Goal: Task Accomplishment & Management: Manage account settings

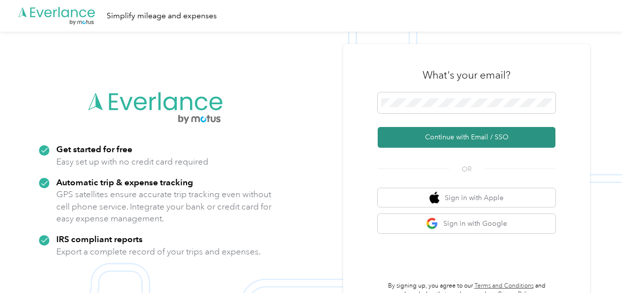
click at [454, 133] on button "Continue with Email / SSO" at bounding box center [467, 137] width 178 height 21
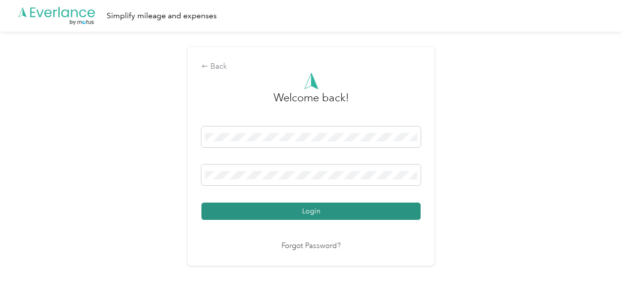
click at [400, 206] on button "Login" at bounding box center [310, 210] width 219 height 17
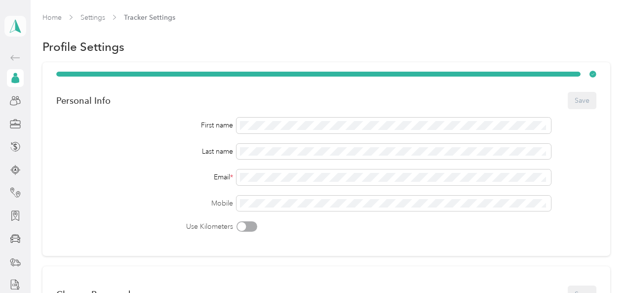
click at [15, 23] on icon at bounding box center [15, 26] width 15 height 14
click at [54, 82] on div "Team dashboard" at bounding box center [104, 75] width 194 height 17
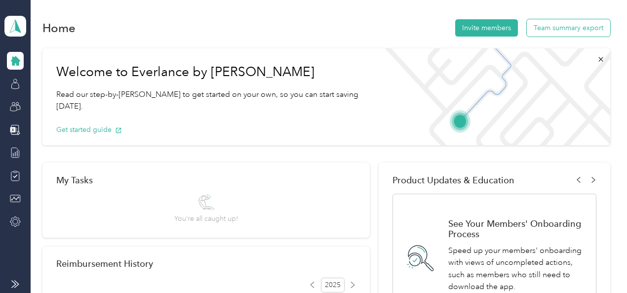
click at [575, 25] on button "Team summary export" at bounding box center [568, 27] width 83 height 17
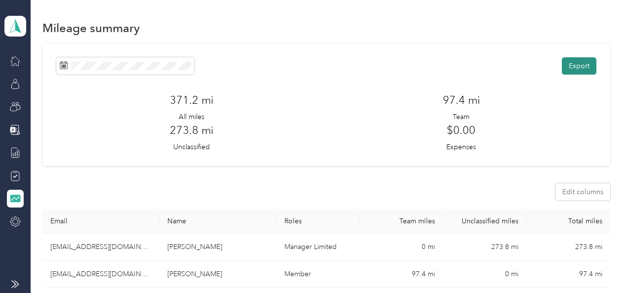
click at [583, 61] on button "Export" at bounding box center [579, 65] width 35 height 17
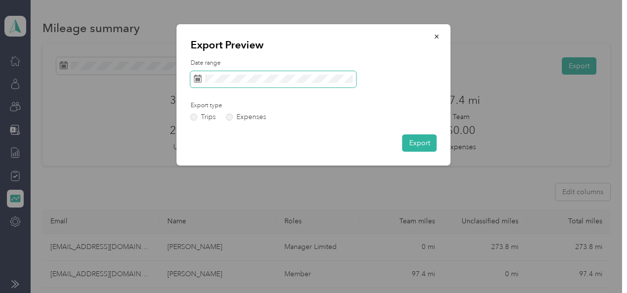
click at [273, 74] on span at bounding box center [274, 79] width 166 height 17
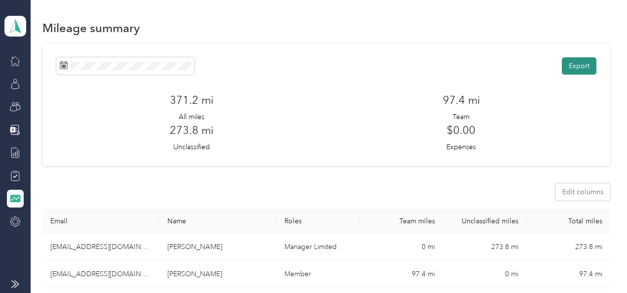
click at [578, 65] on button "Export" at bounding box center [579, 65] width 35 height 17
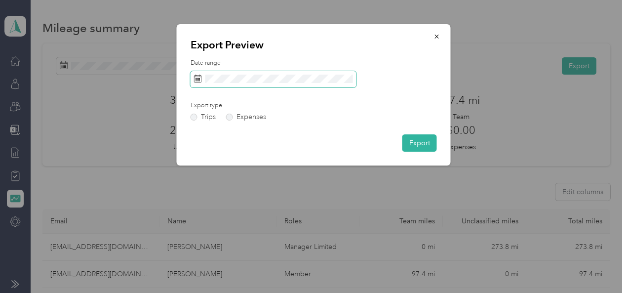
click at [254, 73] on span at bounding box center [274, 79] width 166 height 17
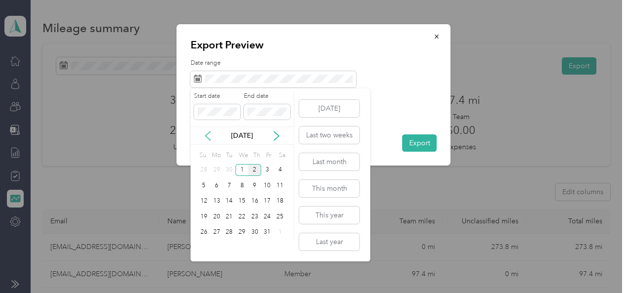
click at [207, 136] on icon at bounding box center [208, 136] width 10 height 10
click at [207, 219] on div "21" at bounding box center [203, 216] width 13 height 12
click at [277, 135] on icon at bounding box center [277, 136] width 10 height 10
click at [205, 133] on icon at bounding box center [208, 136] width 10 height 10
click at [228, 228] on div "30" at bounding box center [229, 232] width 13 height 12
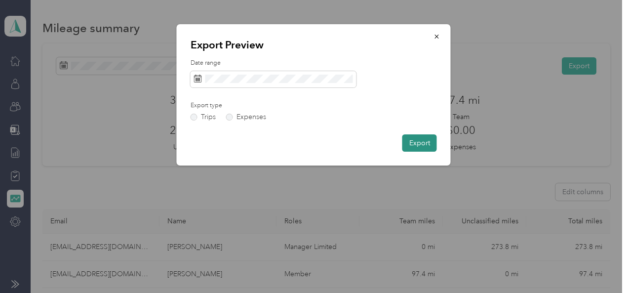
click at [413, 145] on button "Export" at bounding box center [419, 142] width 35 height 17
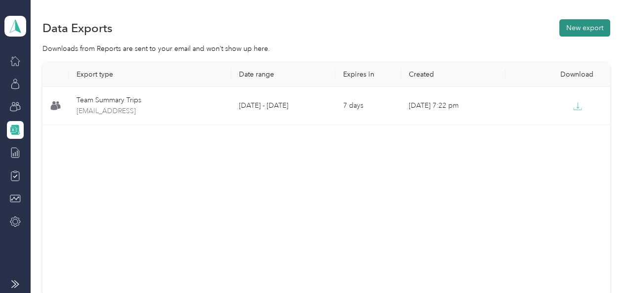
click at [580, 29] on button "New export" at bounding box center [584, 27] width 51 height 17
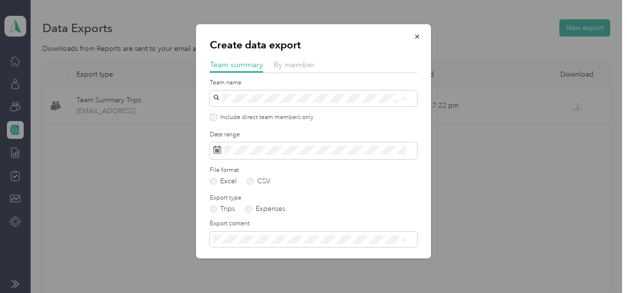
scroll to position [37, 0]
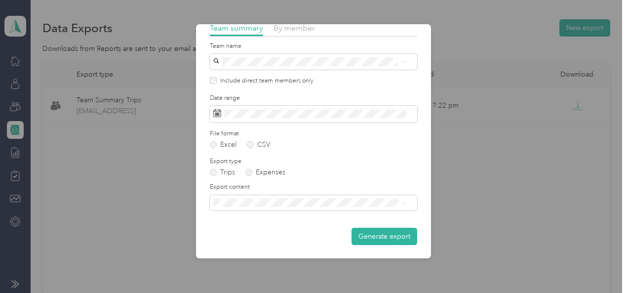
click at [260, 236] on div "Summary and full trips list" at bounding box center [310, 232] width 186 height 10
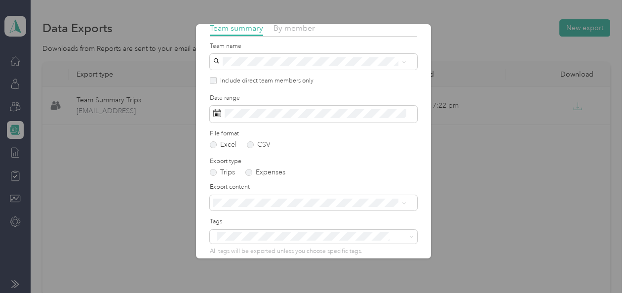
scroll to position [0, 0]
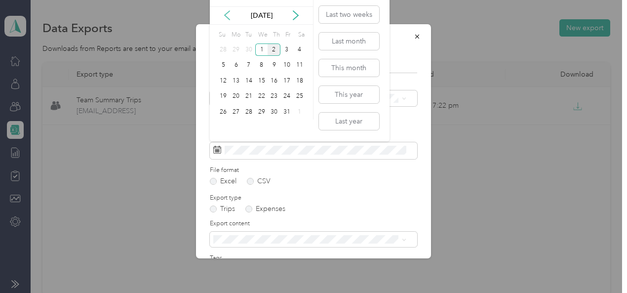
click at [228, 15] on icon at bounding box center [227, 15] width 10 height 10
click at [224, 96] on div "21" at bounding box center [223, 96] width 13 height 12
click at [253, 114] on div "30" at bounding box center [248, 112] width 13 height 12
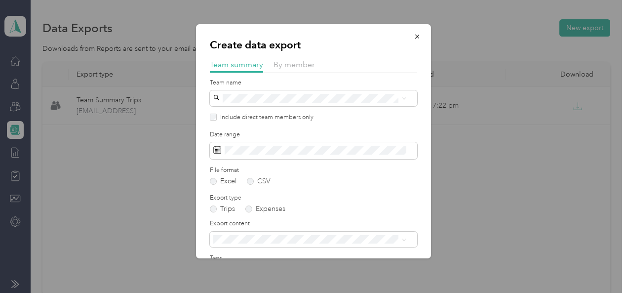
scroll to position [81, 0]
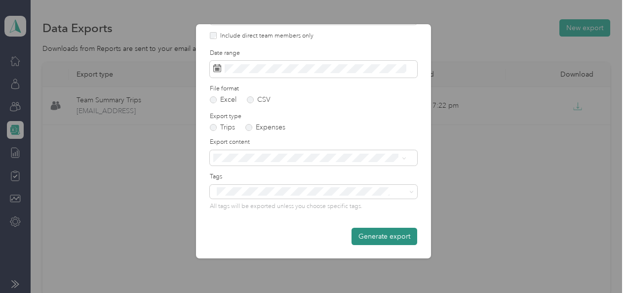
click at [369, 232] on button "Generate export" at bounding box center [385, 236] width 66 height 17
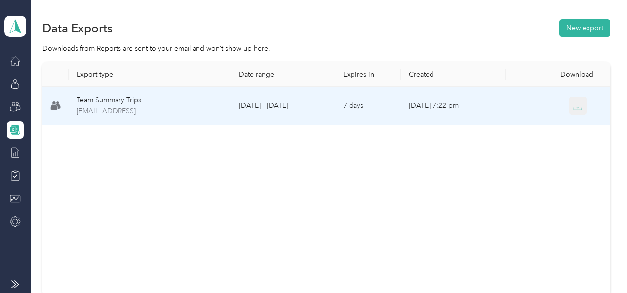
click at [578, 106] on icon "button" at bounding box center [577, 106] width 9 height 9
